Goal: Navigation & Orientation: Find specific page/section

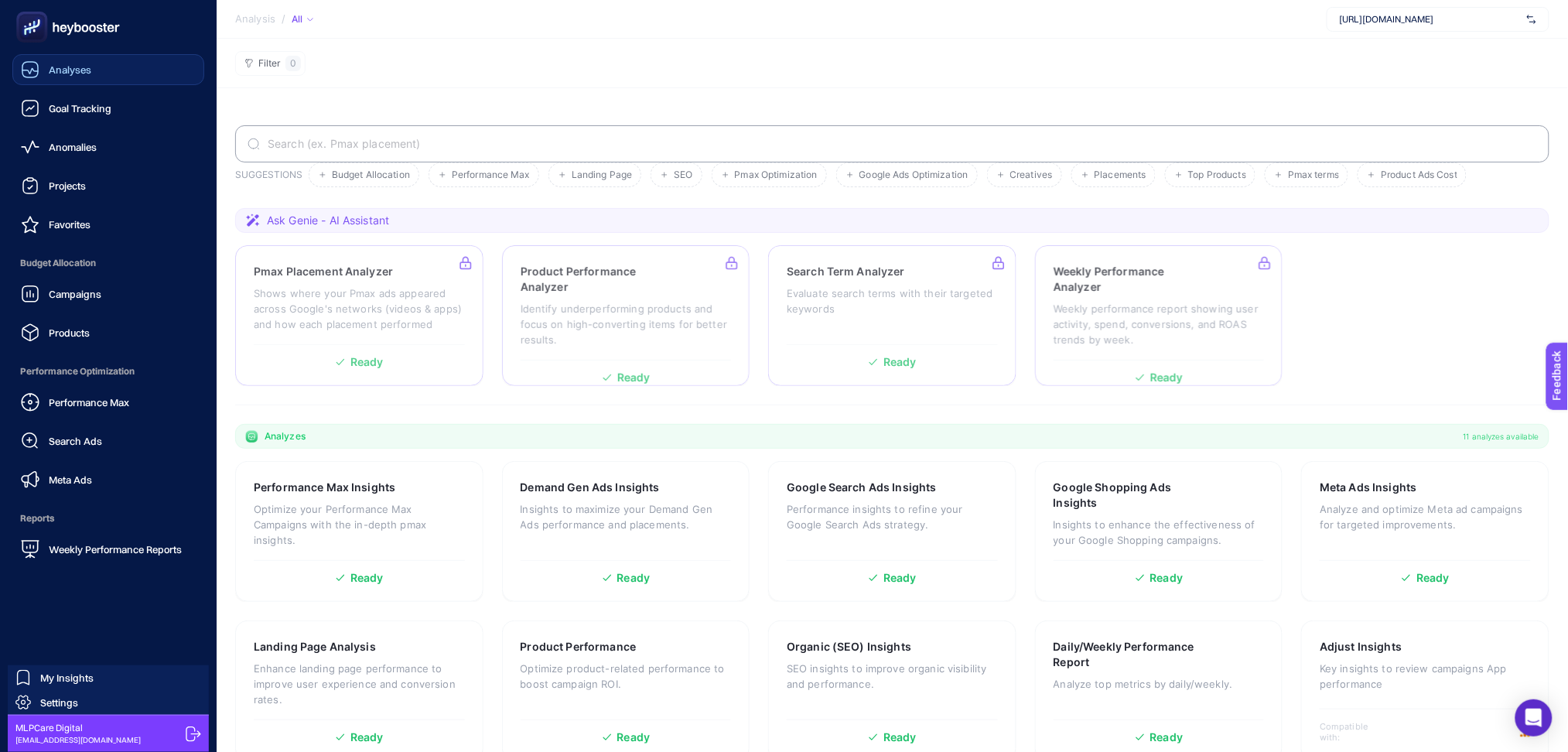
click at [78, 72] on span "Analyses" at bounding box center [70, 70] width 42 height 12
click at [54, 110] on span "Goal Tracking" at bounding box center [79, 109] width 63 height 12
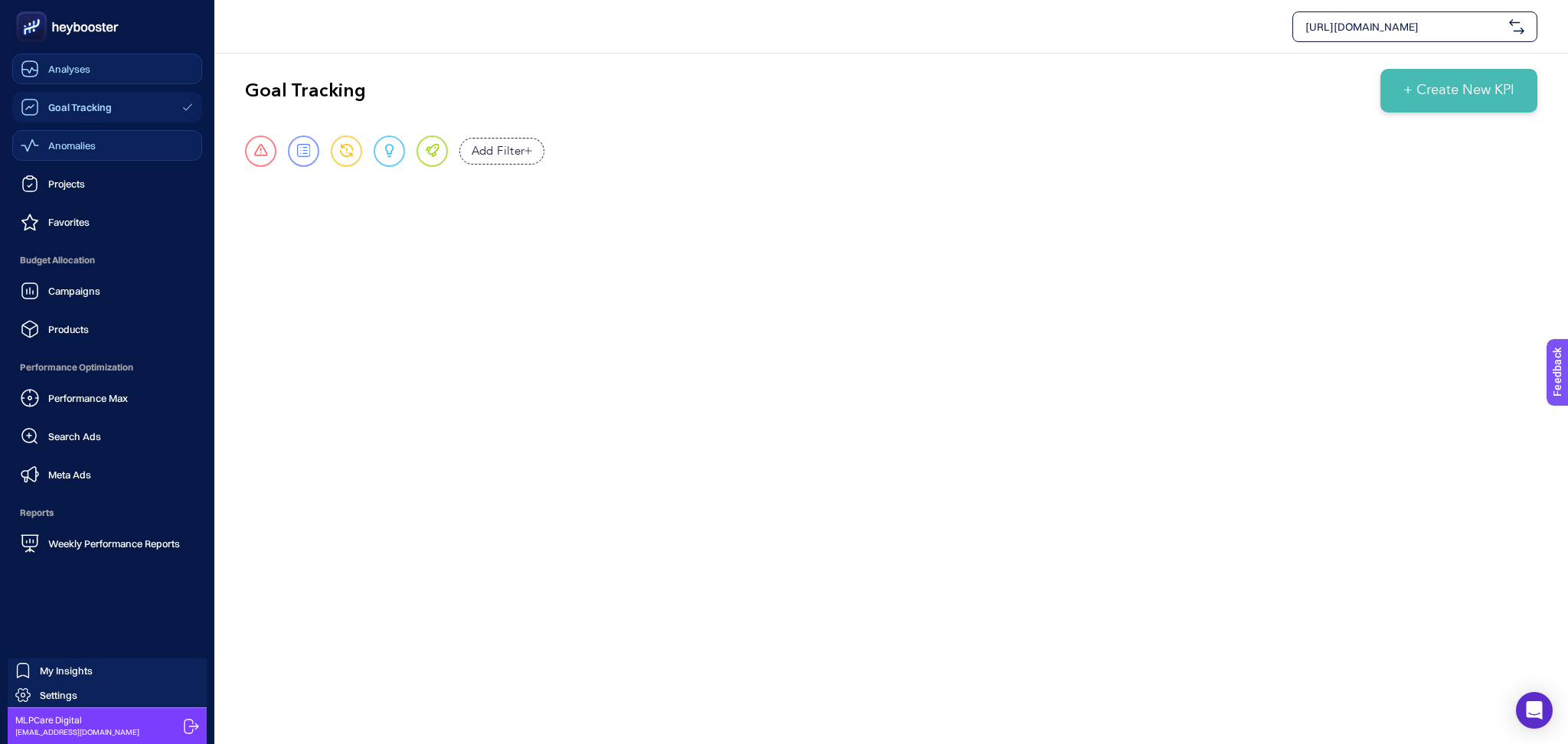
click at [73, 144] on span "Anomalies" at bounding box center [72, 146] width 47 height 12
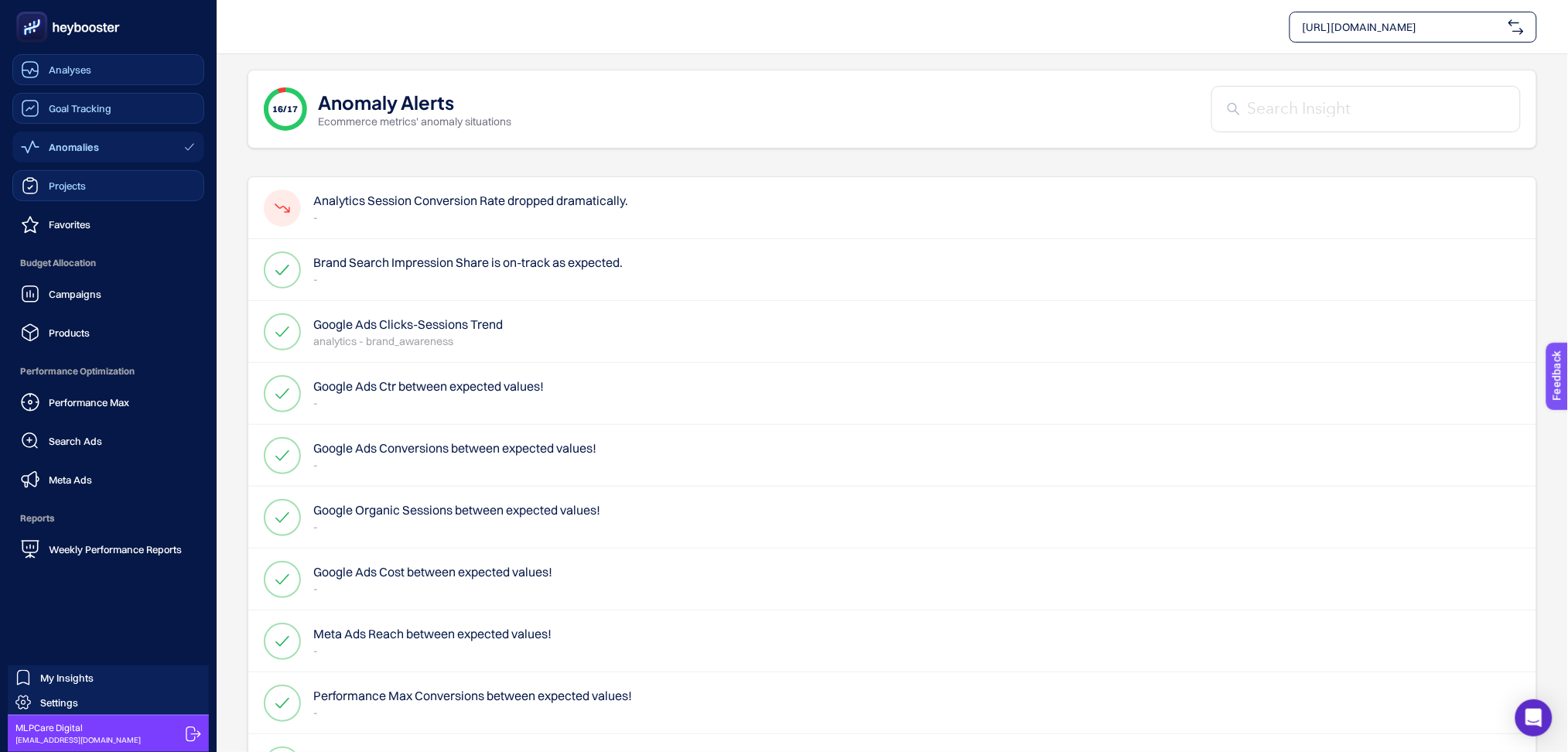
click at [41, 187] on div "Projects" at bounding box center [54, 185] width 65 height 19
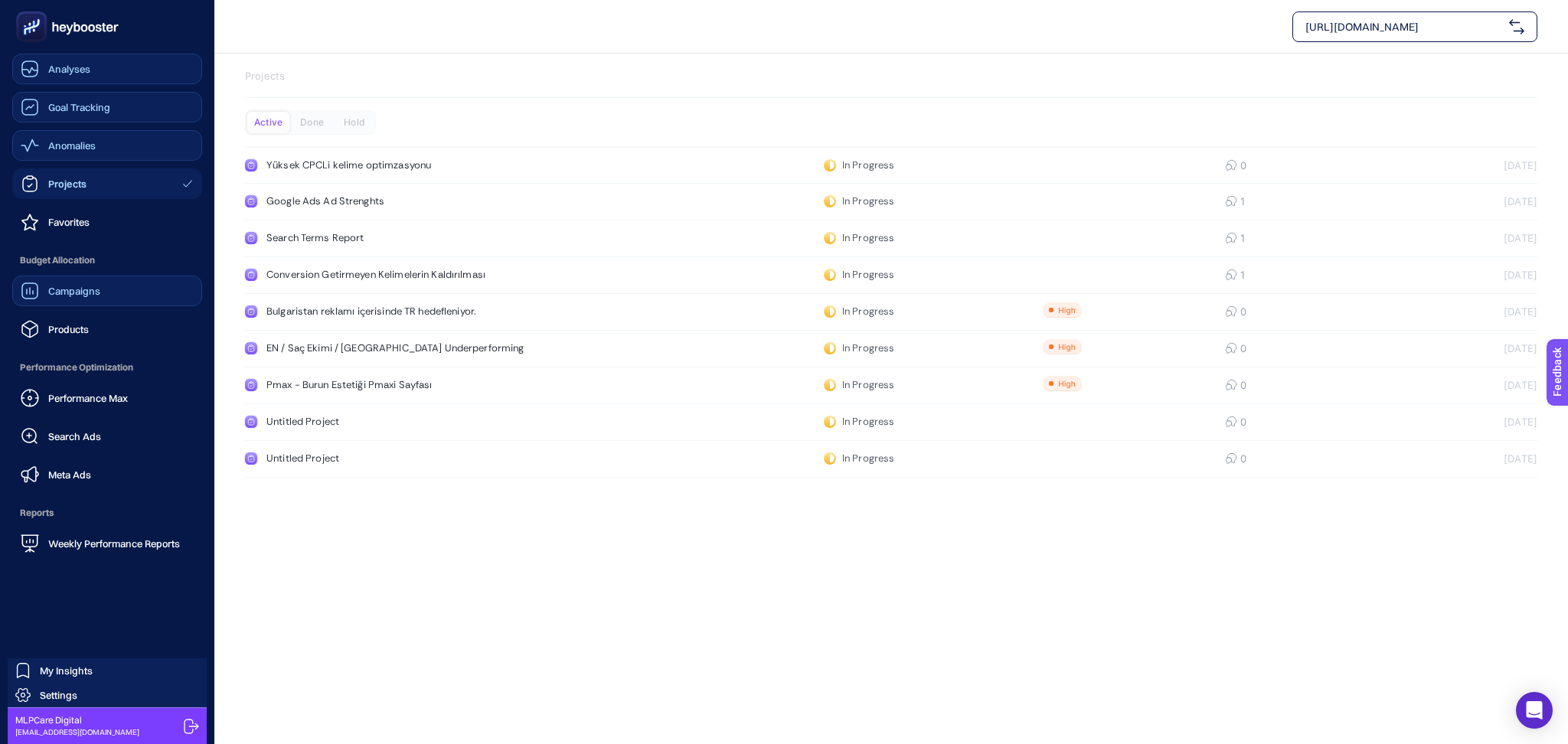
click at [99, 293] on span "Campaigns" at bounding box center [74, 291] width 52 height 12
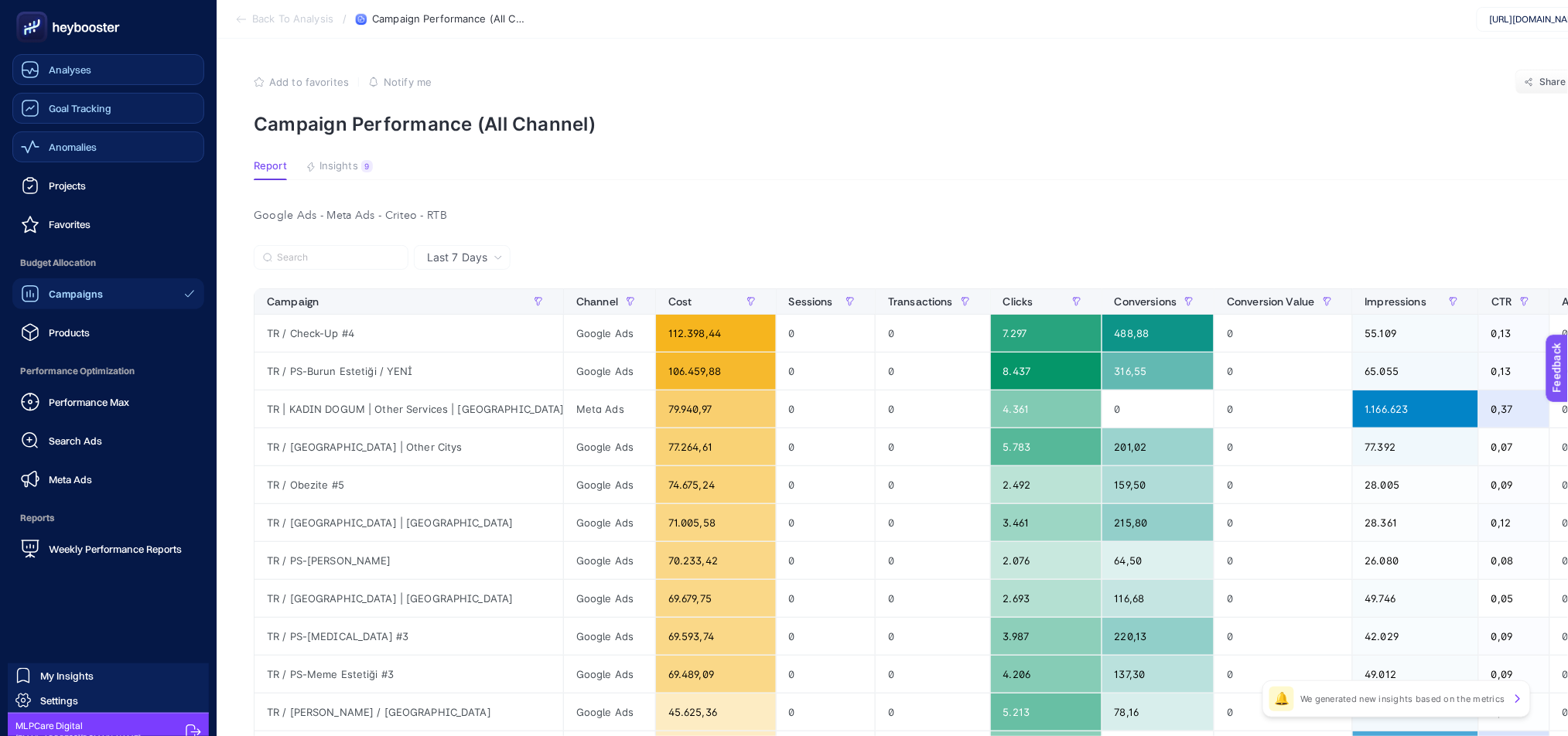
click at [47, 63] on div "Analyses" at bounding box center [56, 69] width 71 height 19
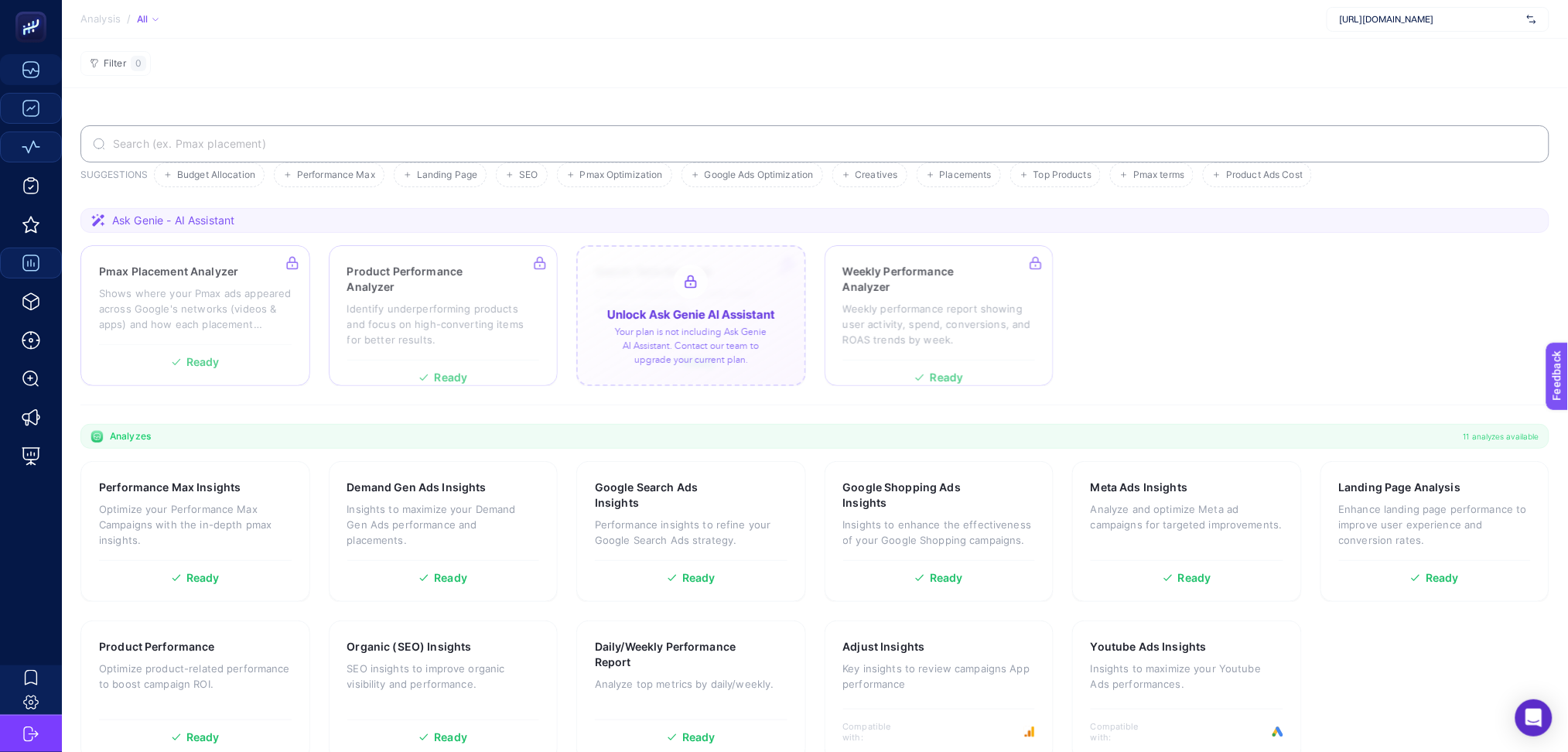
click at [673, 359] on div at bounding box center [691, 316] width 229 height 141
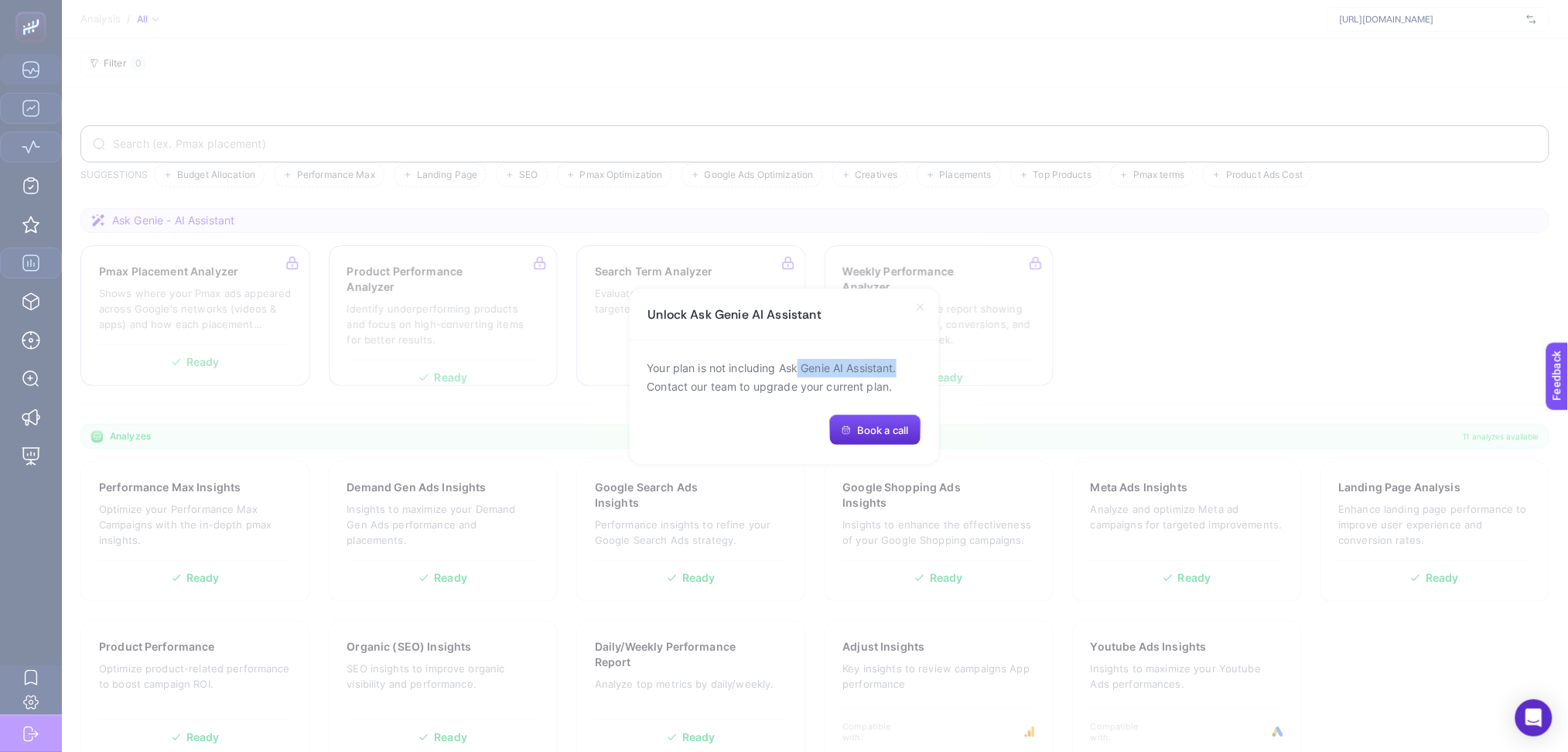
drag, startPoint x: 799, startPoint y: 371, endPoint x: 900, endPoint y: 370, distance: 101.0
click at [900, 370] on p "Your plan is not including Ask Genie AI Assistant. Contact our team to upgrade …" at bounding box center [784, 378] width 274 height 37
copy p "Genie AI Assistant."
